Goal: Information Seeking & Learning: Learn about a topic

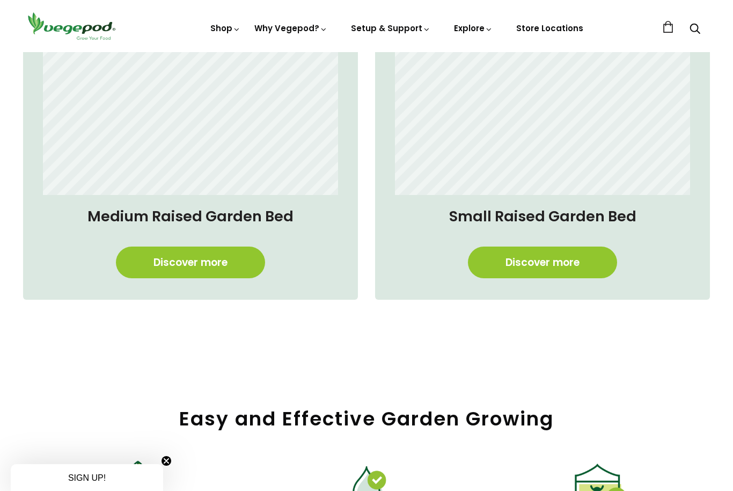
scroll to position [867, 0]
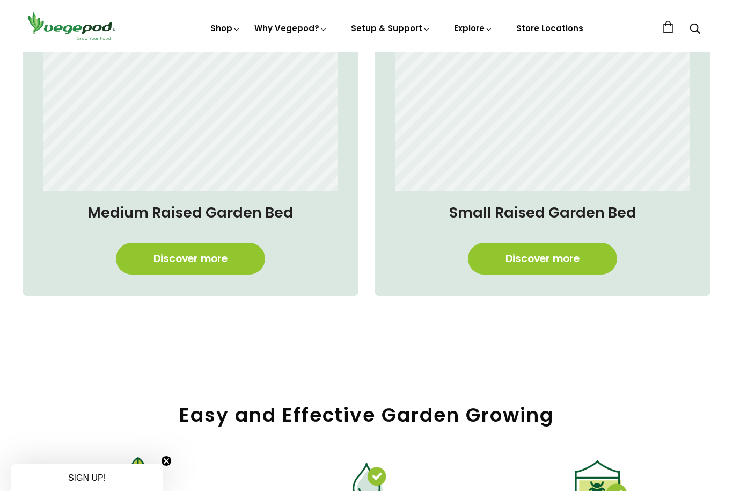
click at [529, 260] on link "Discover more" at bounding box center [542, 259] width 149 height 32
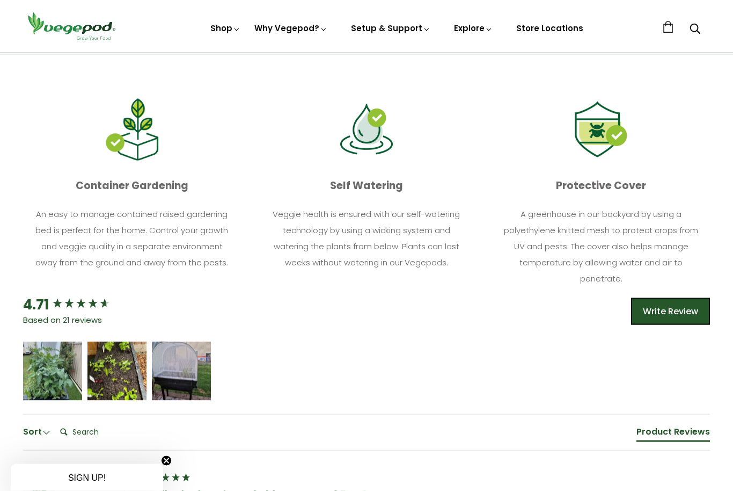
scroll to position [482, 0]
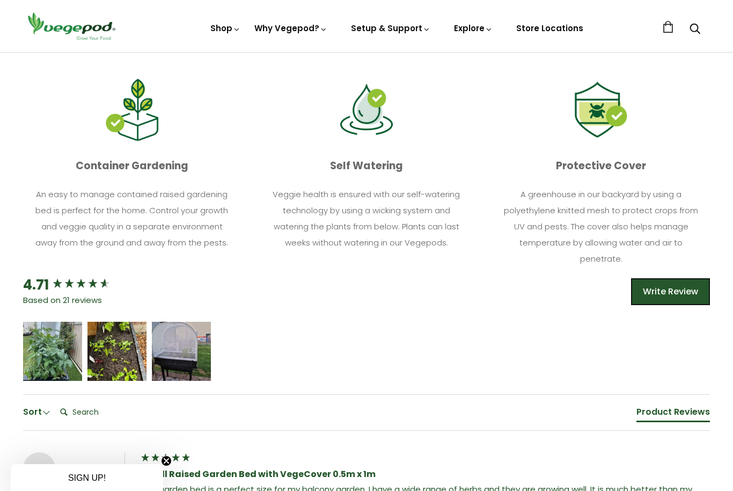
click at [49, 354] on div "[PERSON_NAME]" at bounding box center [53, 358] width 44 height 8
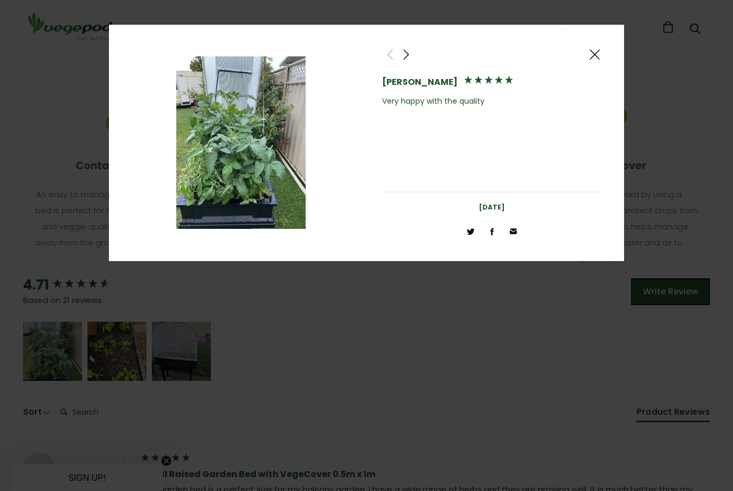
click at [119, 347] on div at bounding box center [366, 245] width 733 height 491
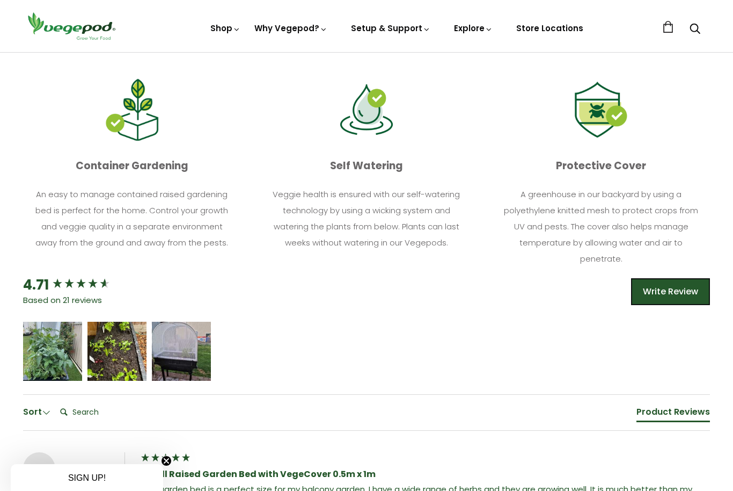
click at [121, 355] on div "[PERSON_NAME]" at bounding box center [117, 358] width 44 height 8
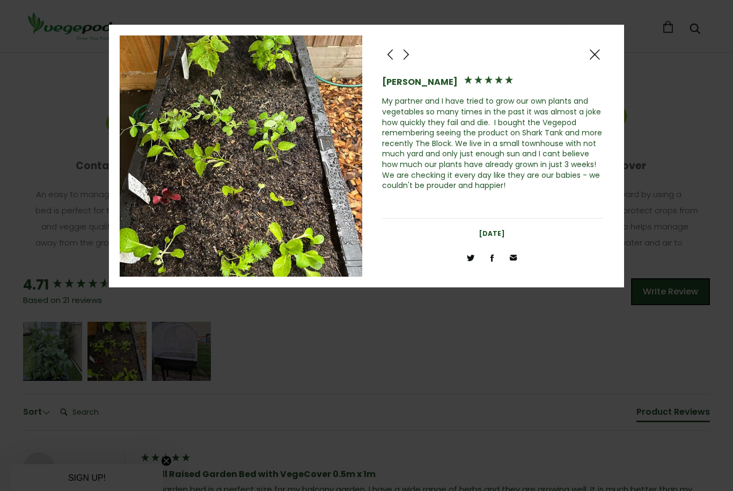
click at [602, 55] on div at bounding box center [595, 54] width 16 height 16
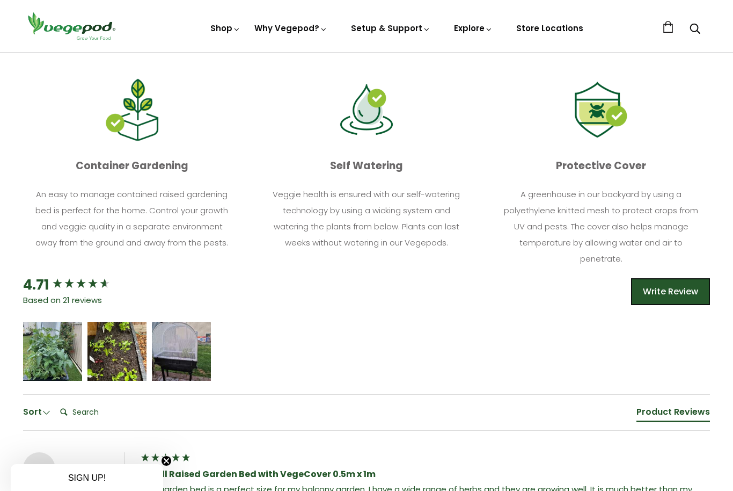
click at [179, 346] on icon "5 star rating" at bounding box center [180, 346] width 6 height 6
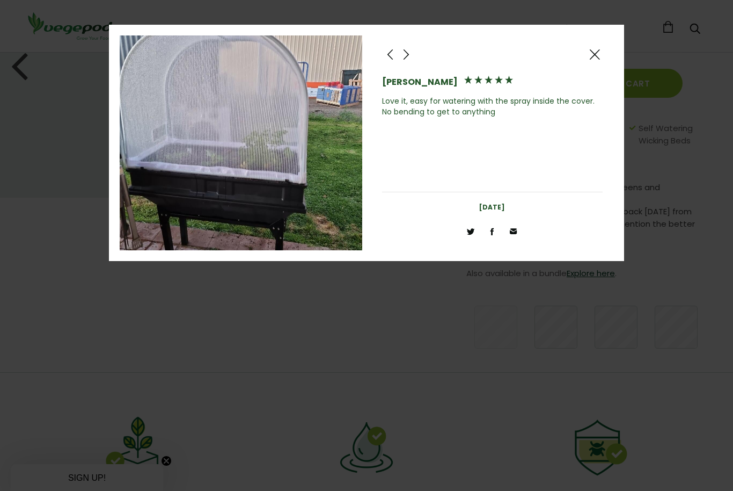
scroll to position [133, 0]
